Goal: Transaction & Acquisition: Purchase product/service

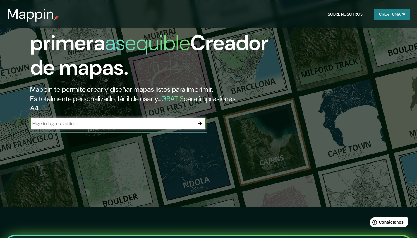
scroll to position [37, 0]
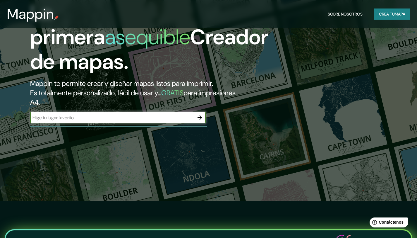
click at [133, 117] on input "text" at bounding box center [112, 117] width 164 height 7
type input "av insurgentes norte"
click at [203, 116] on icon "button" at bounding box center [199, 117] width 7 height 7
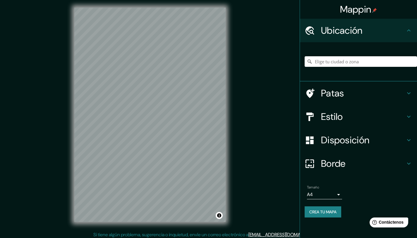
scroll to position [4, 0]
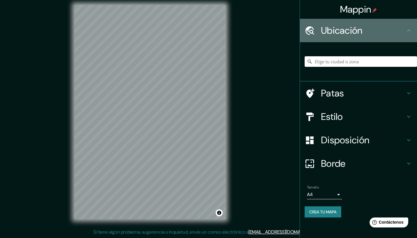
click at [316, 32] on div at bounding box center [313, 30] width 16 height 10
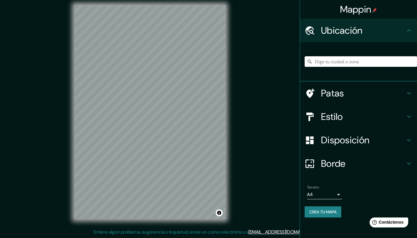
click at [333, 57] on input "Elige tu ciudad o zona" at bounding box center [361, 61] width 112 height 11
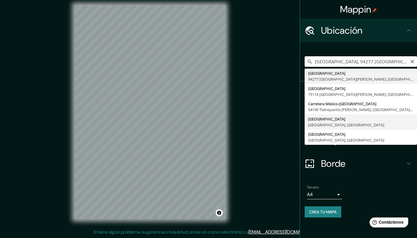
type input "[GEOGRAPHIC_DATA], [GEOGRAPHIC_DATA]"
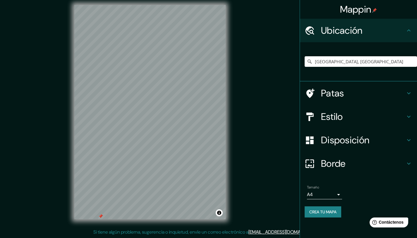
click at [382, 116] on h4 "Estilo" at bounding box center [363, 117] width 84 height 12
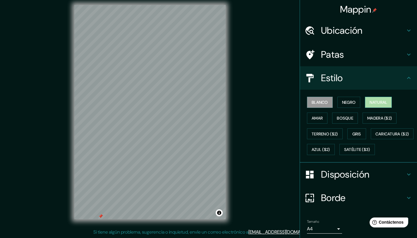
click at [371, 105] on font "Natural" at bounding box center [379, 102] width 18 height 8
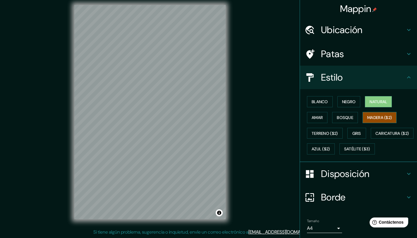
scroll to position [1, 0]
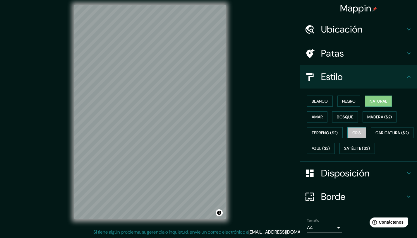
click at [349, 131] on button "Gris" at bounding box center [356, 132] width 19 height 11
click at [342, 121] on button "Bosque" at bounding box center [345, 116] width 26 height 11
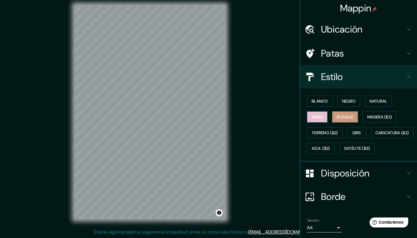
click at [318, 116] on font "Amar" at bounding box center [317, 116] width 11 height 5
click at [342, 102] on font "Negro" at bounding box center [349, 100] width 14 height 5
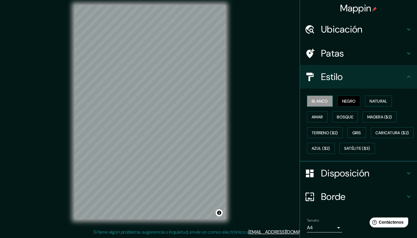
click at [317, 103] on font "Blanco" at bounding box center [320, 100] width 16 height 5
click at [395, 55] on h4 "Patas" at bounding box center [363, 53] width 84 height 12
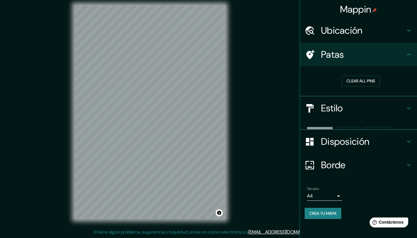
scroll to position [0, 0]
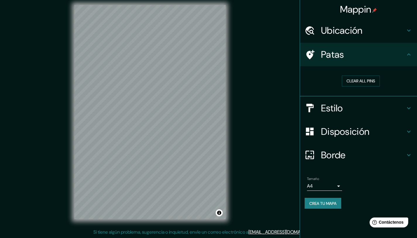
click at [395, 55] on h4 "Patas" at bounding box center [363, 55] width 84 height 12
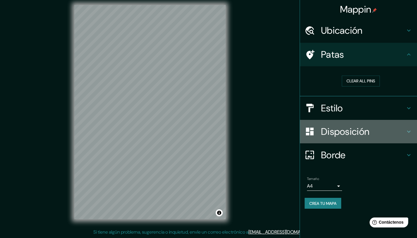
click at [398, 133] on h4 "Disposición" at bounding box center [363, 132] width 84 height 12
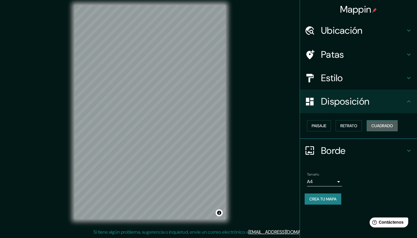
click at [384, 126] on font "Cuadrado" at bounding box center [382, 125] width 22 height 5
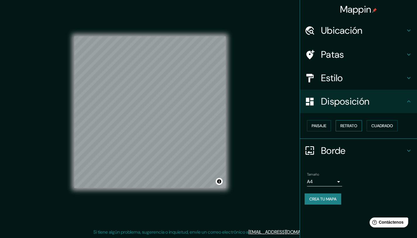
click at [349, 126] on font "Retrato" at bounding box center [348, 125] width 17 height 5
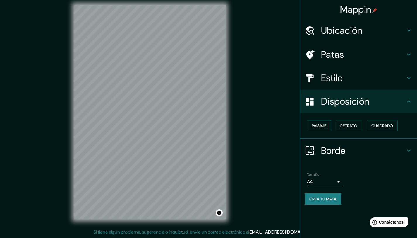
click at [319, 127] on font "Paisaje" at bounding box center [319, 125] width 15 height 5
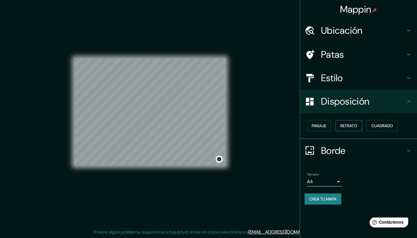
click at [348, 127] on font "Retrato" at bounding box center [348, 125] width 17 height 5
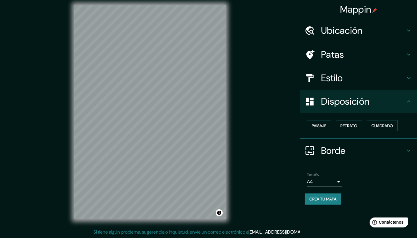
click at [373, 149] on h4 "Borde" at bounding box center [363, 151] width 84 height 12
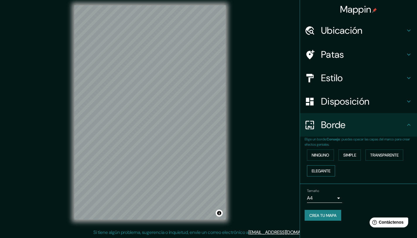
scroll to position [4, 0]
click at [322, 157] on font "Ninguno" at bounding box center [321, 154] width 18 height 5
click at [345, 155] on font "Simple" at bounding box center [349, 154] width 13 height 5
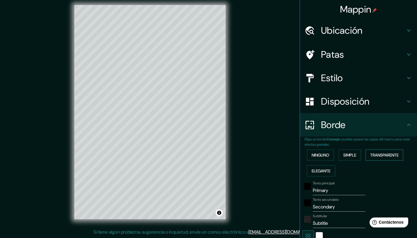
click at [375, 157] on font "Transparente" at bounding box center [384, 154] width 28 height 5
click at [319, 172] on font "Elegante" at bounding box center [321, 170] width 19 height 5
click at [322, 159] on button "Ninguno" at bounding box center [320, 154] width 27 height 11
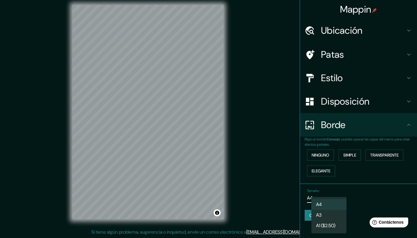
click at [330, 199] on body "Mappin Ubicación [GEOGRAPHIC_DATA], [GEOGRAPHIC_DATA] [GEOGRAPHIC_DATA] Estilo …" at bounding box center [208, 115] width 417 height 238
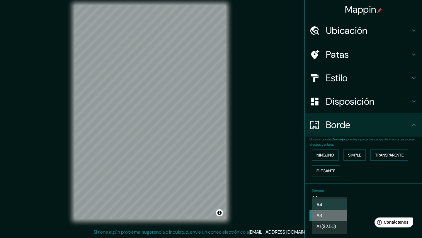
click at [335, 212] on li "A3" at bounding box center [328, 215] width 35 height 11
click at [326, 198] on body "Mappin Ubicación [GEOGRAPHIC_DATA], [GEOGRAPHIC_DATA] [GEOGRAPHIC_DATA] Estilo …" at bounding box center [211, 115] width 422 height 238
click at [330, 206] on li "A4" at bounding box center [328, 204] width 35 height 11
type input "single"
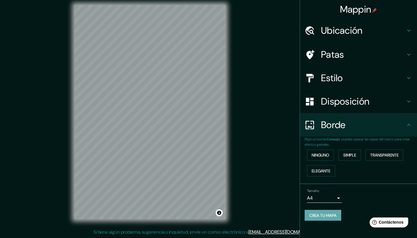
click at [328, 216] on font "Crea tu mapa" at bounding box center [322, 215] width 27 height 5
click at [327, 216] on font "Crea tu mapa" at bounding box center [322, 215] width 27 height 5
click at [313, 216] on font "Crea tu mapa" at bounding box center [322, 215] width 27 height 5
click at [241, 111] on div "Mappin Ubicación [GEOGRAPHIC_DATA], [GEOGRAPHIC_DATA] [GEOGRAPHIC_DATA] Estilo …" at bounding box center [208, 117] width 417 height 242
